Goal: Transaction & Acquisition: Purchase product/service

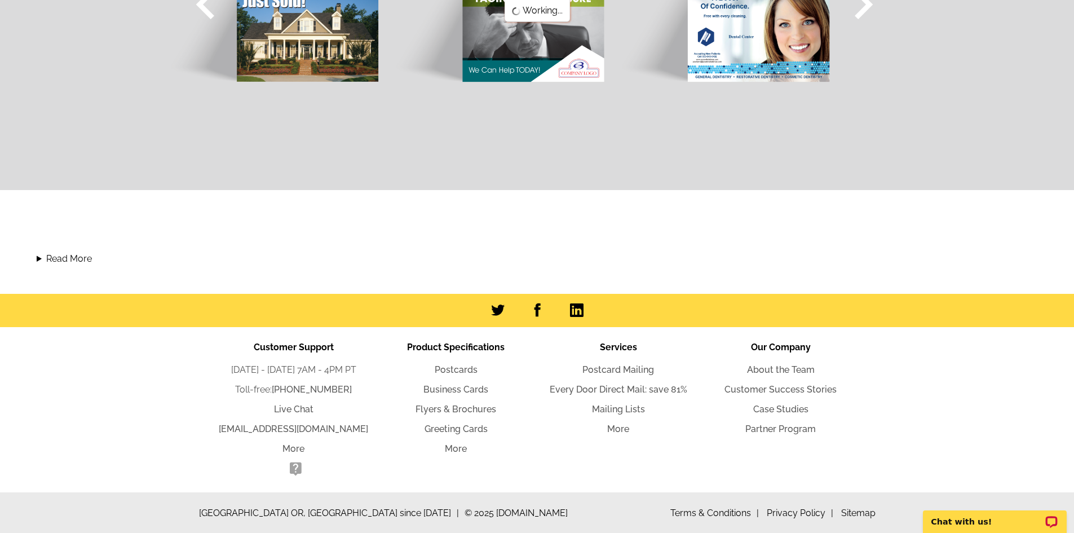
scroll to position [1092, 0]
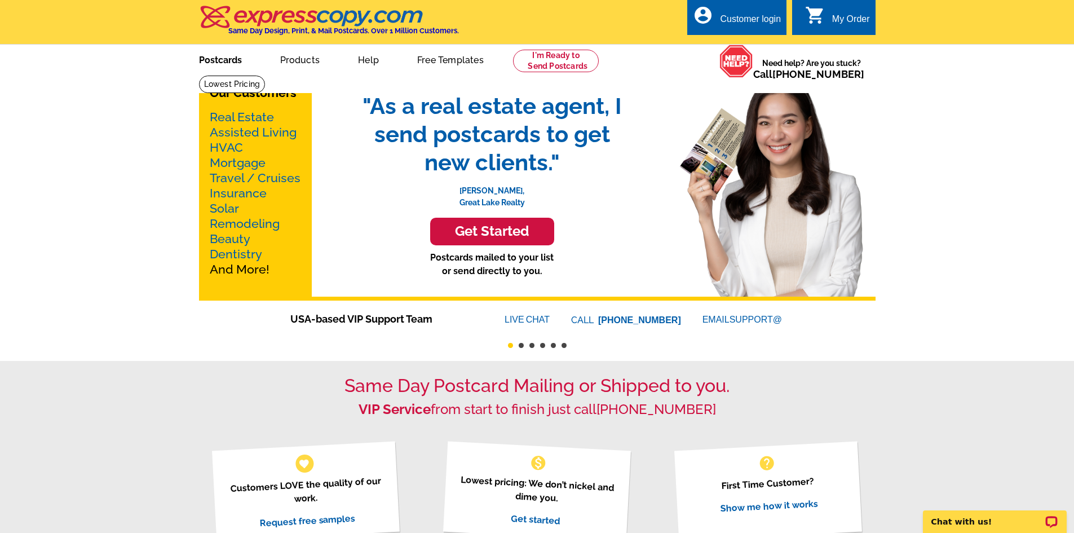
click at [228, 61] on link "Postcards" at bounding box center [220, 59] width 79 height 26
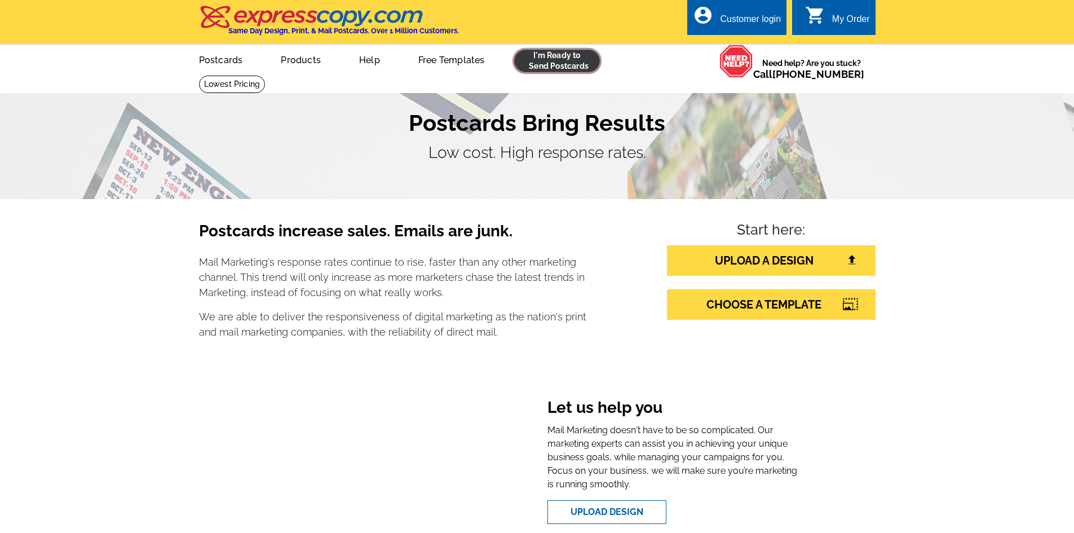
click at [526, 63] on link at bounding box center [557, 61] width 86 height 23
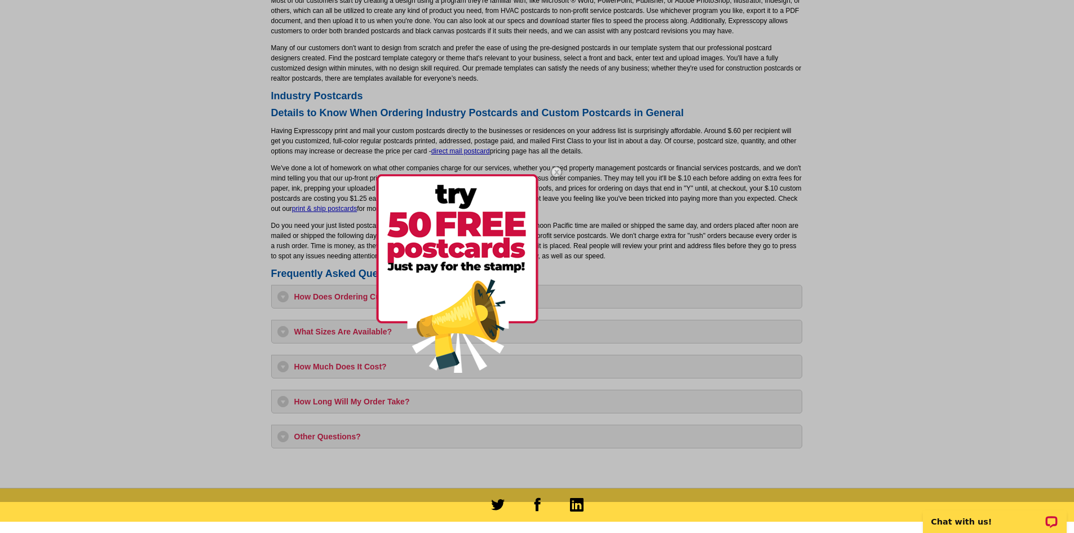
scroll to position [789, 0]
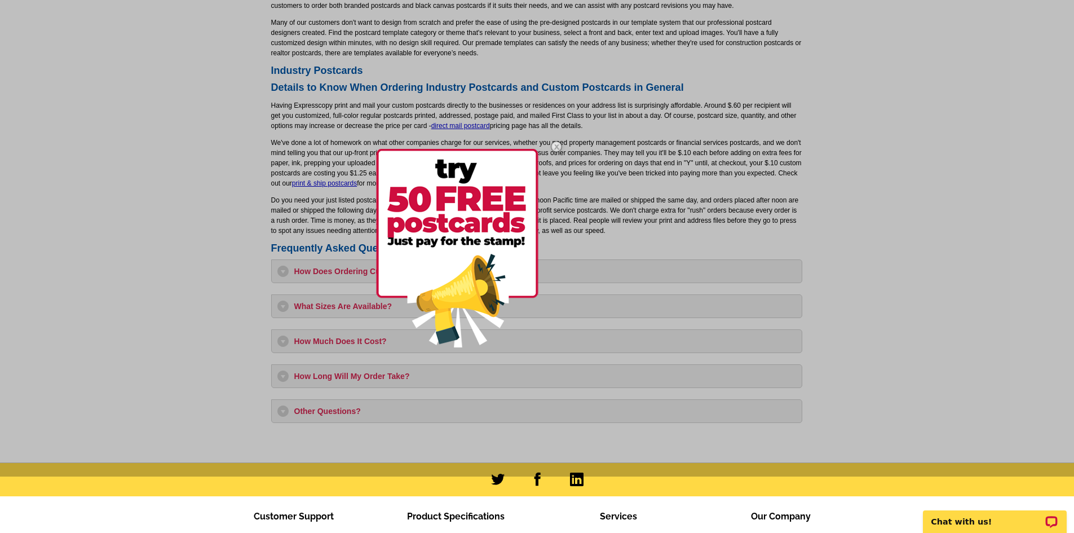
click at [467, 268] on img at bounding box center [457, 248] width 162 height 198
